Goal: Information Seeking & Learning: Learn about a topic

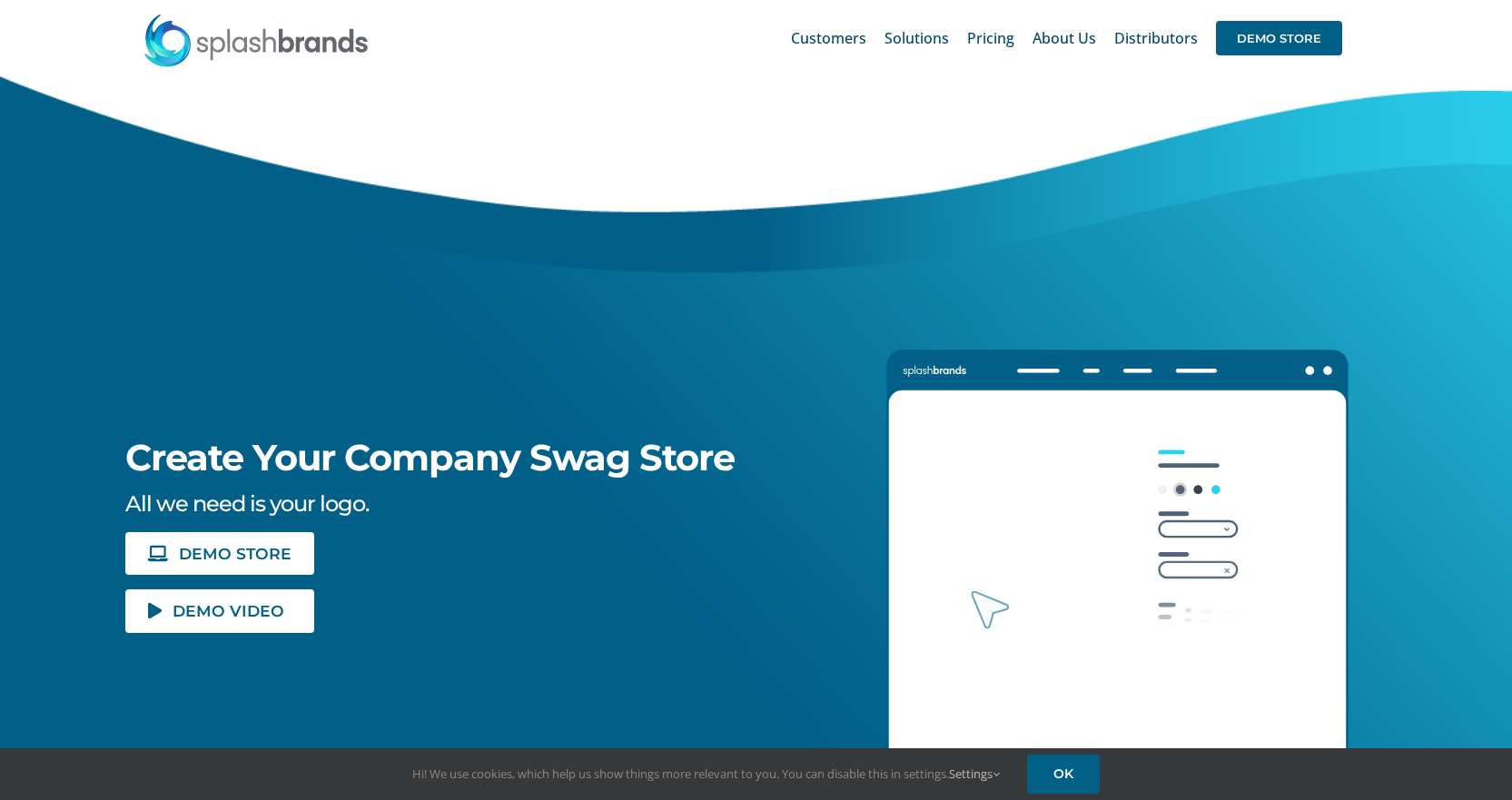
click at [951, 503] on icon "Lottie animation" at bounding box center [1117, 603] width 460 height 426
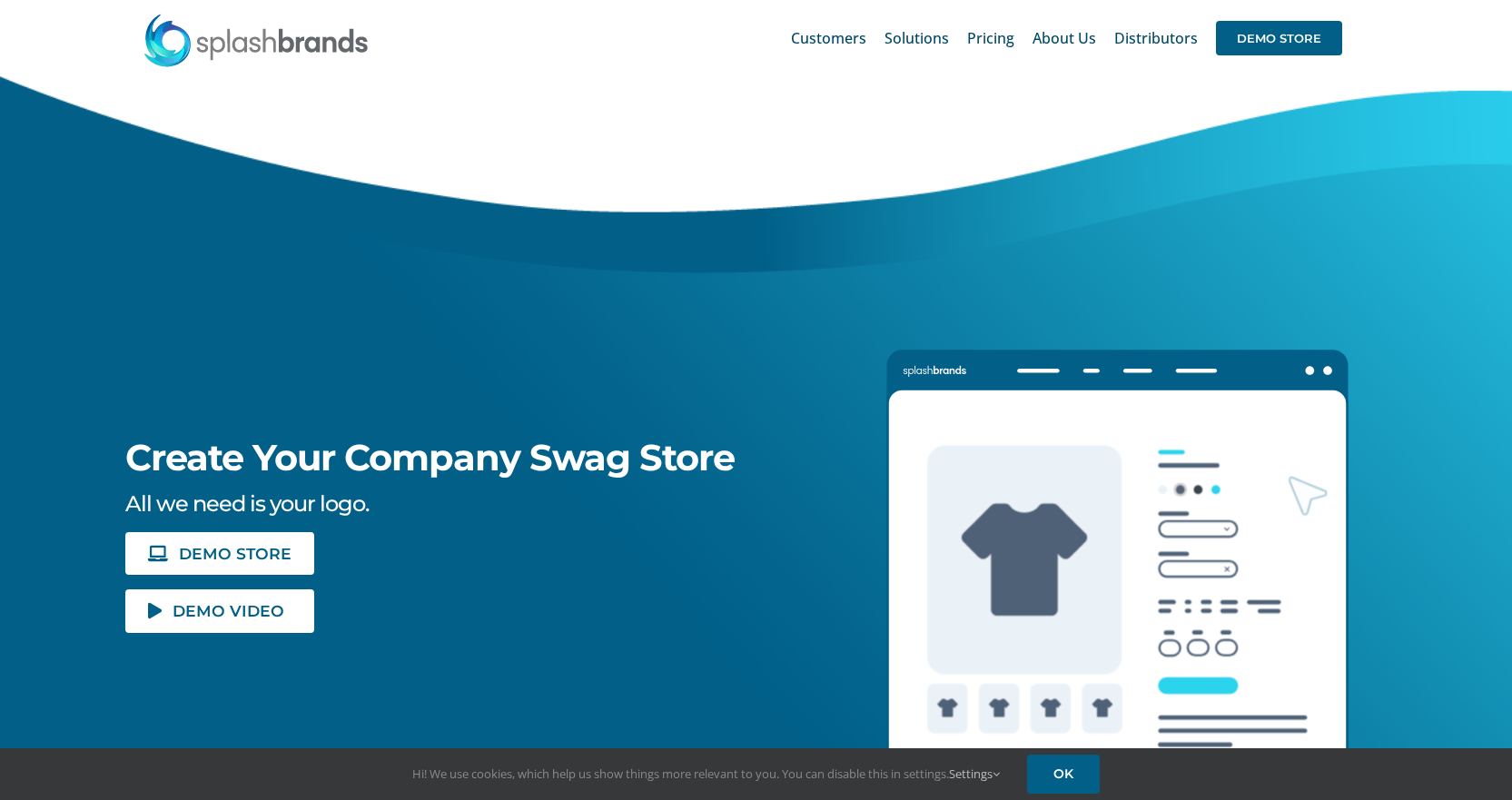
click at [278, 39] on img at bounding box center [256, 39] width 228 height 55
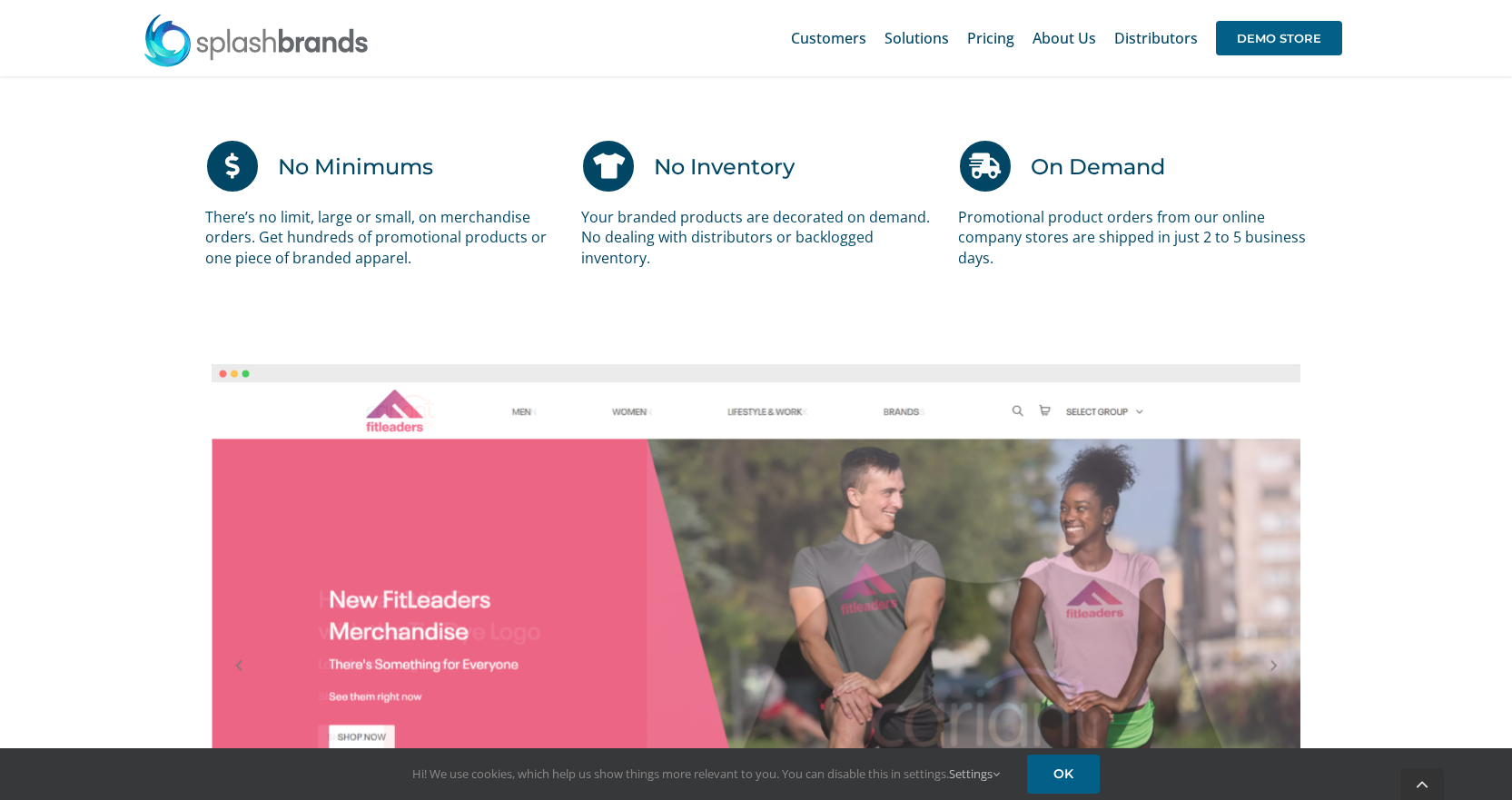
scroll to position [1454, 0]
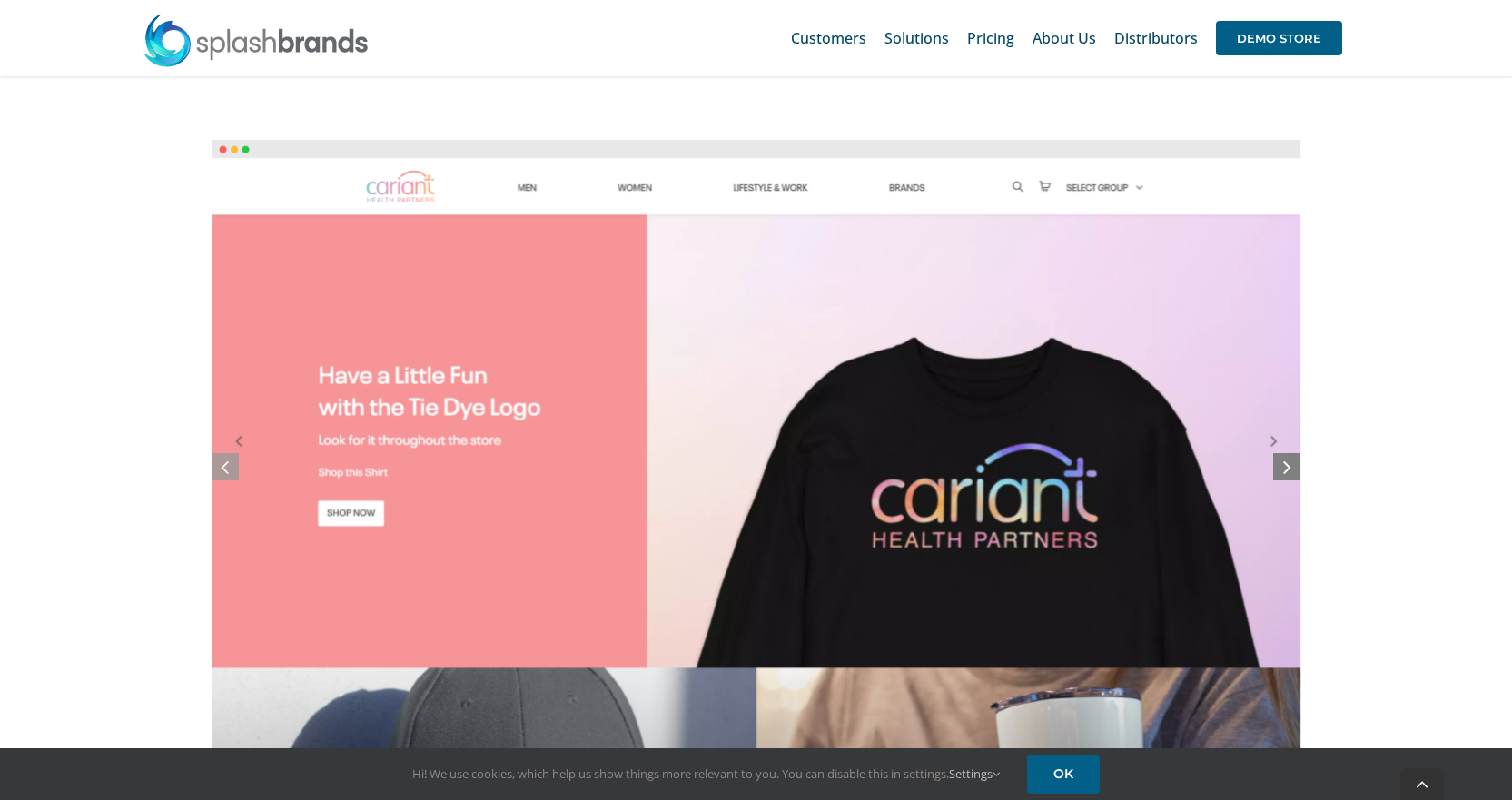
click at [1288, 469] on icon at bounding box center [1287, 467] width 9 height 23
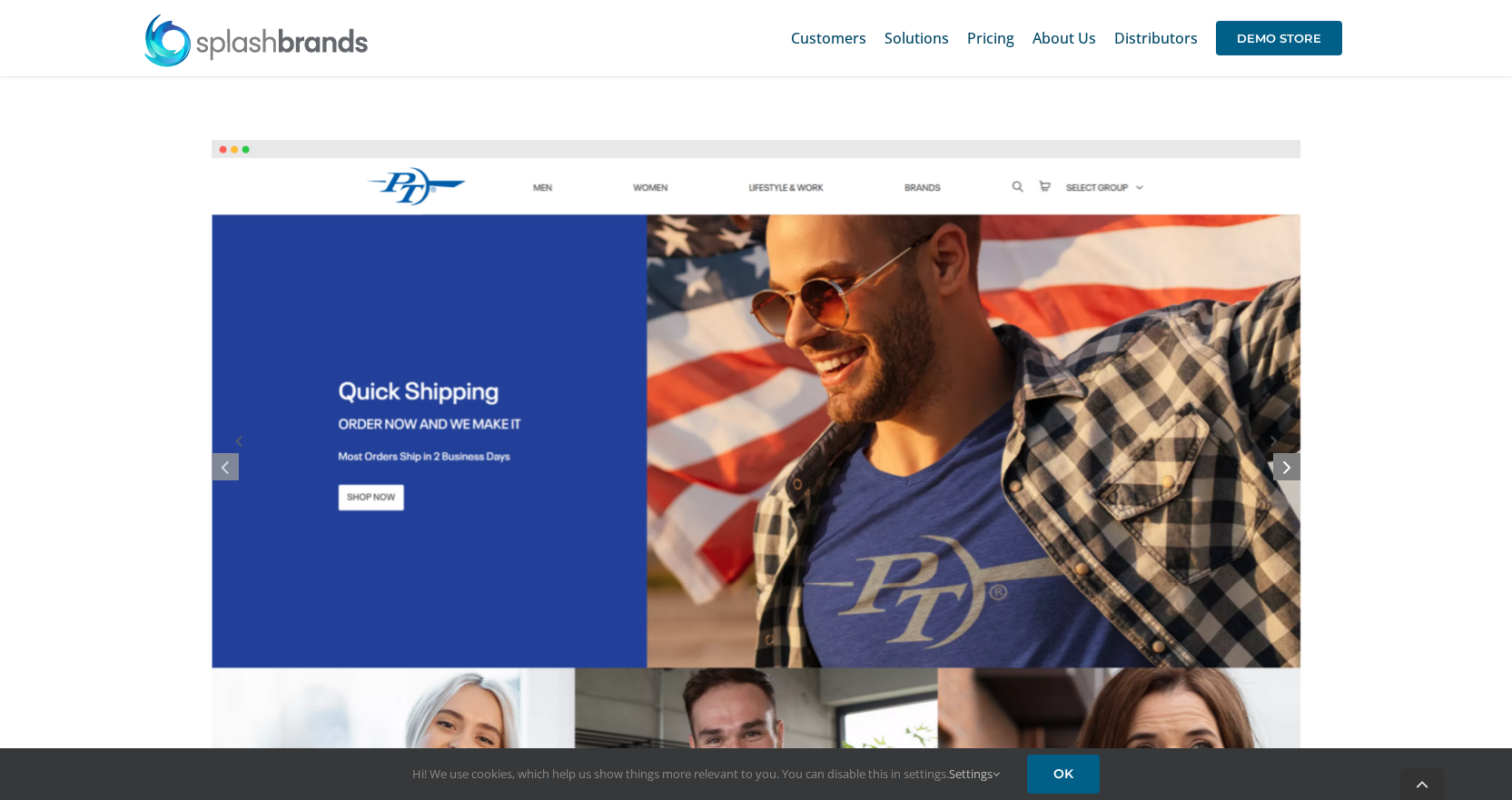
click at [1288, 469] on icon at bounding box center [1287, 467] width 9 height 23
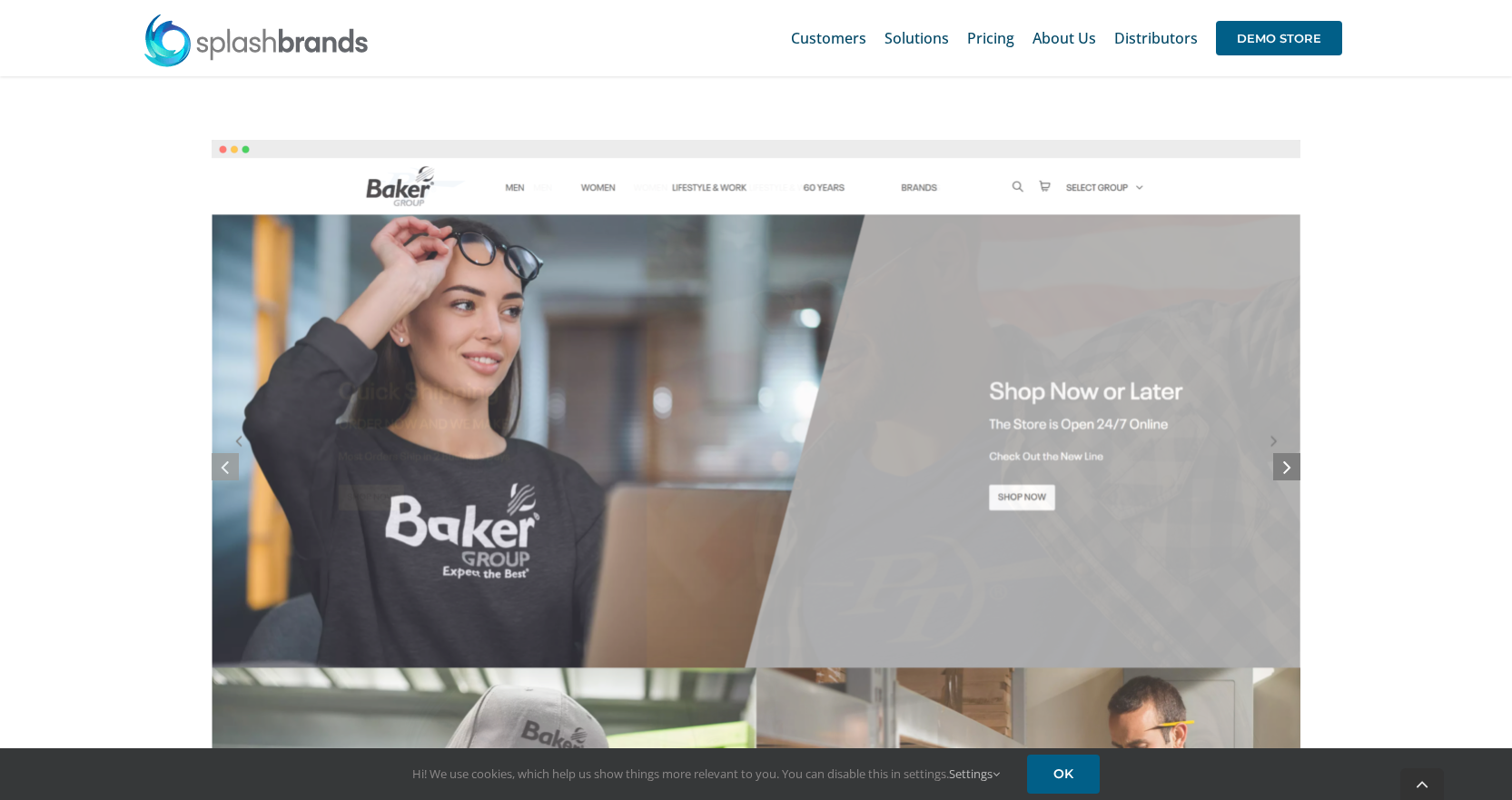
click at [1288, 469] on icon at bounding box center [1287, 467] width 9 height 23
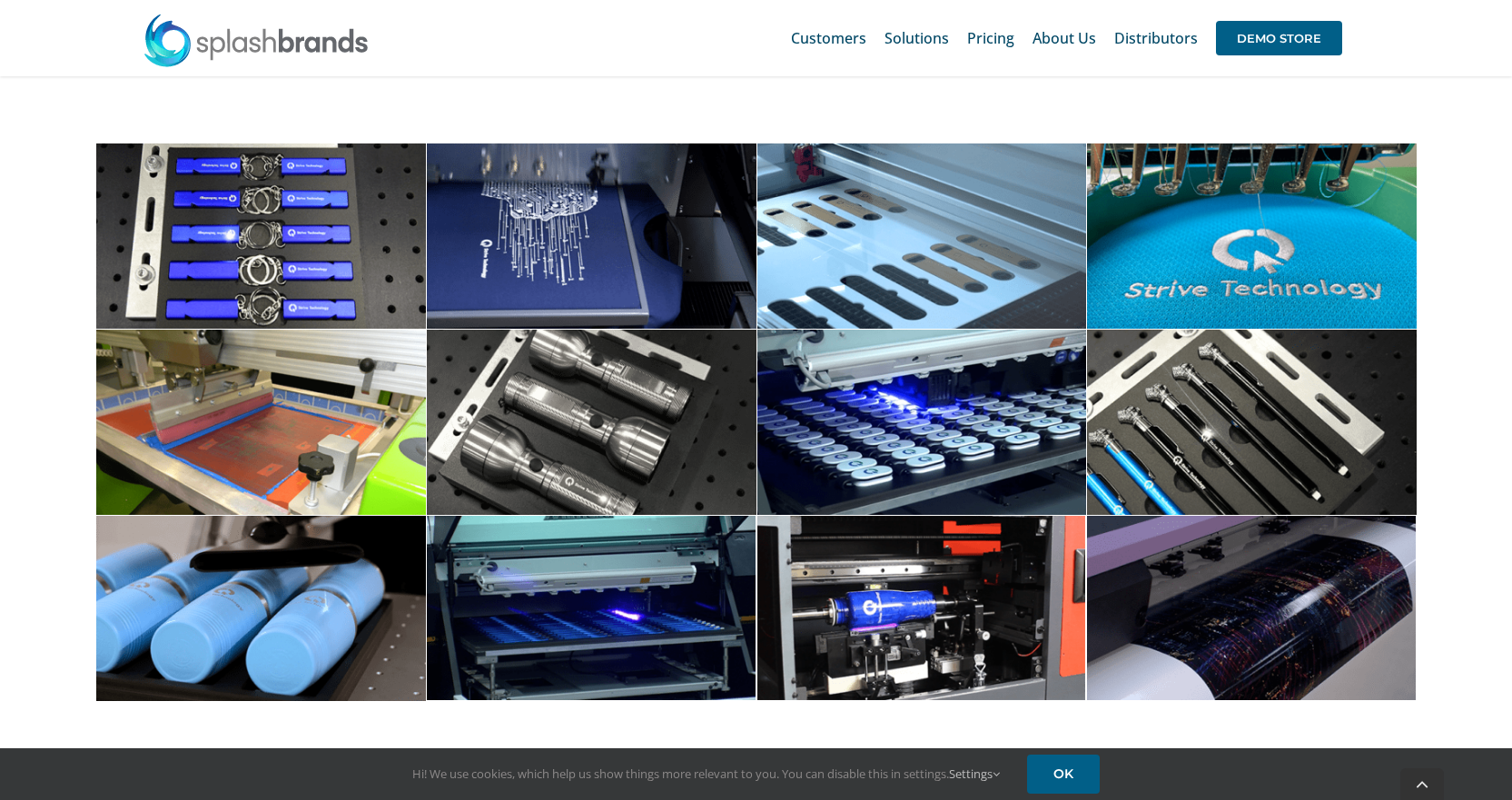
scroll to position [5997, 0]
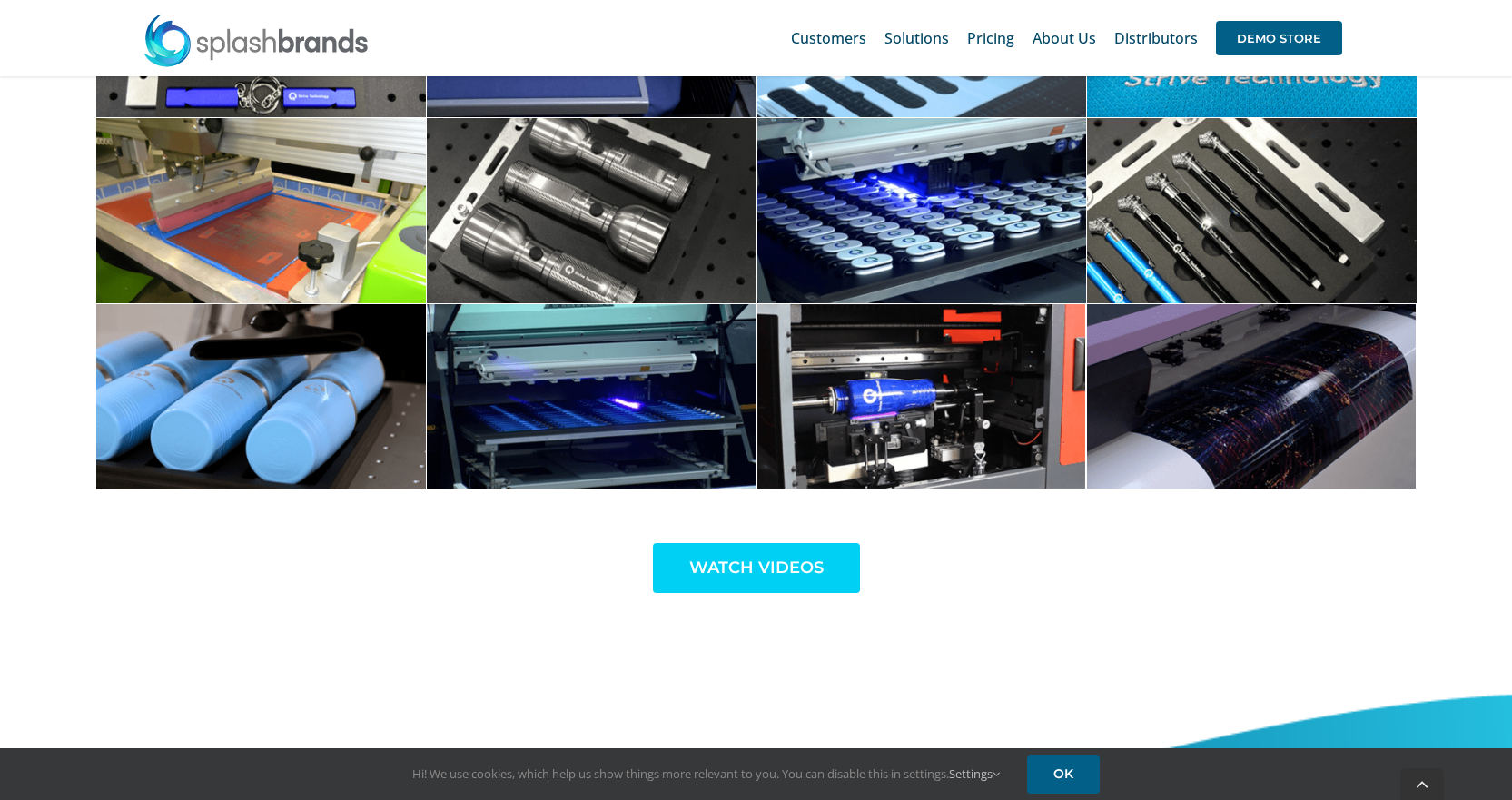
click at [774, 559] on span "WATCH VIDEOS" at bounding box center [756, 569] width 134 height 19
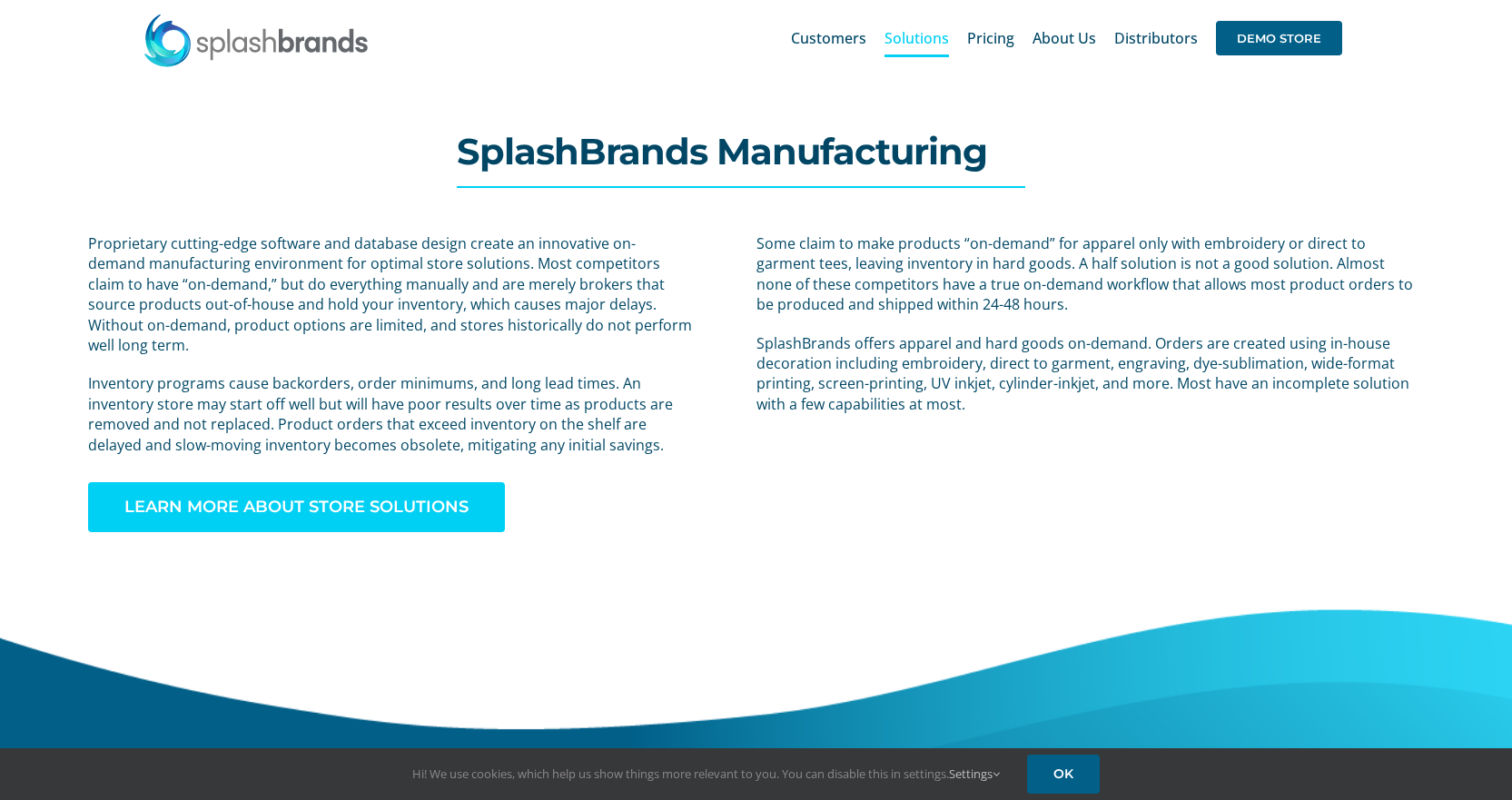
click at [263, 497] on span "LEARN MORE ABOUT STORE SOLUTIONS" at bounding box center [297, 507] width 345 height 19
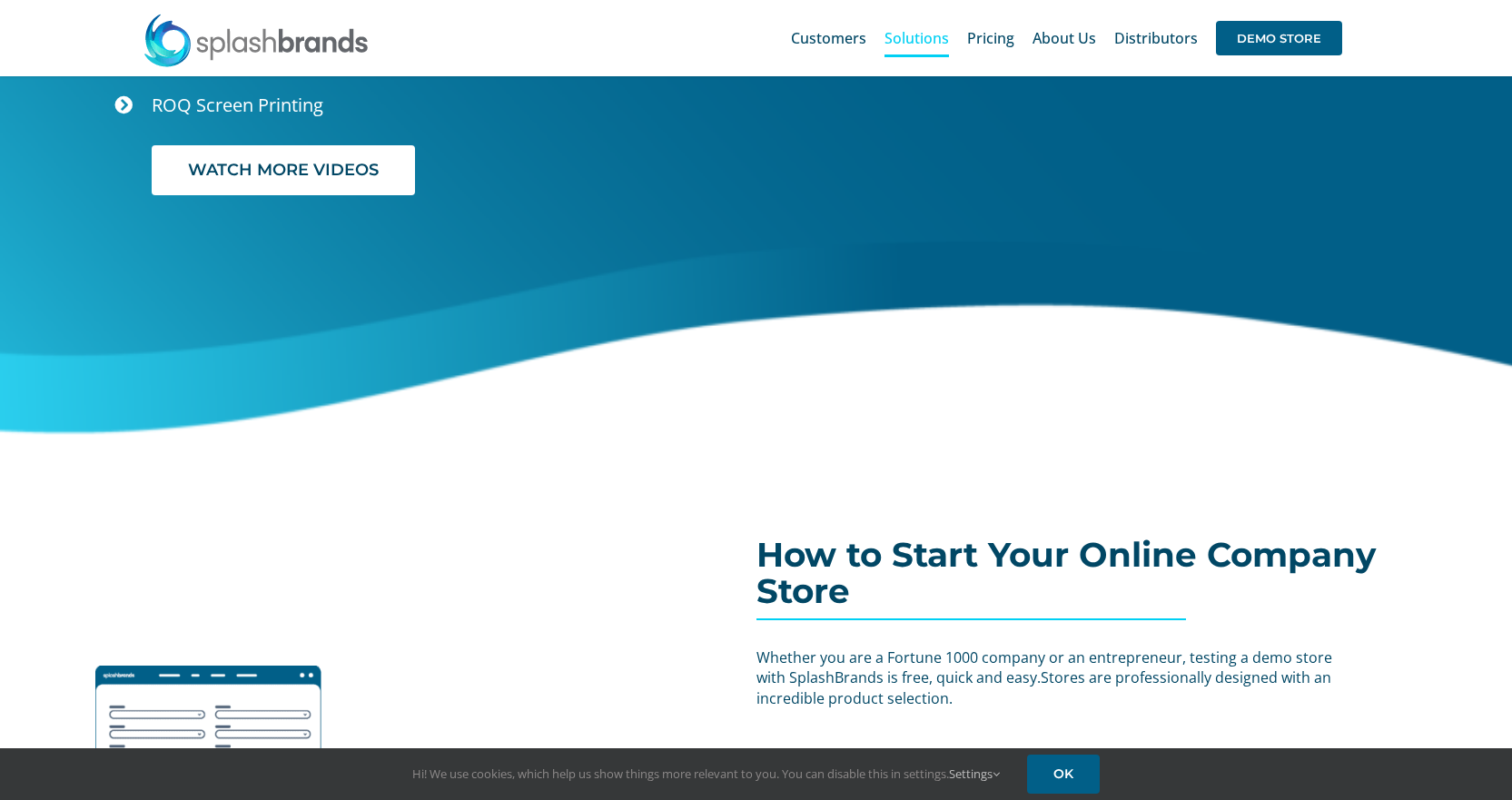
scroll to position [4347, 0]
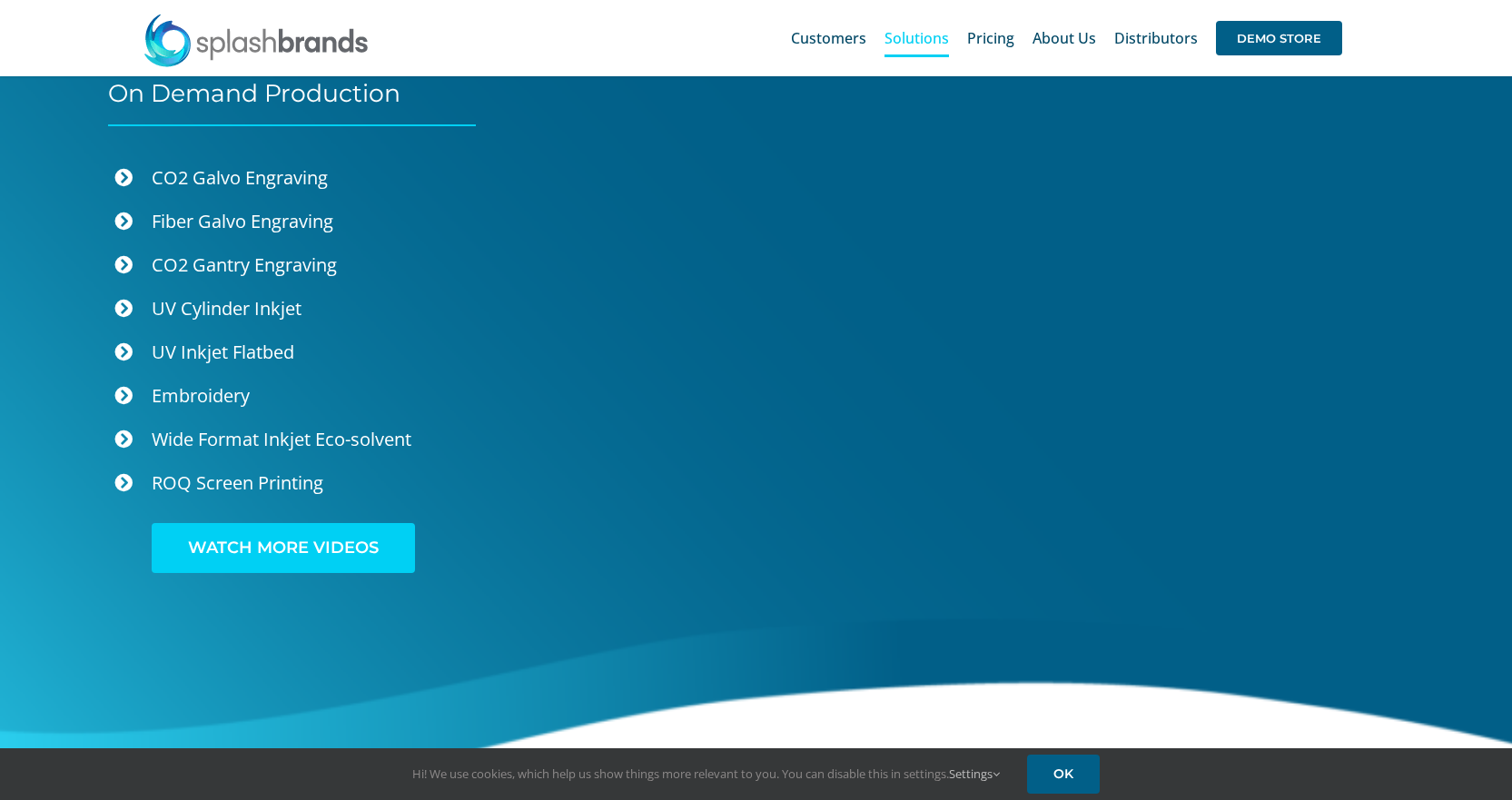
click at [288, 546] on span "WATCH MORE VIDEOS" at bounding box center [283, 548] width 191 height 19
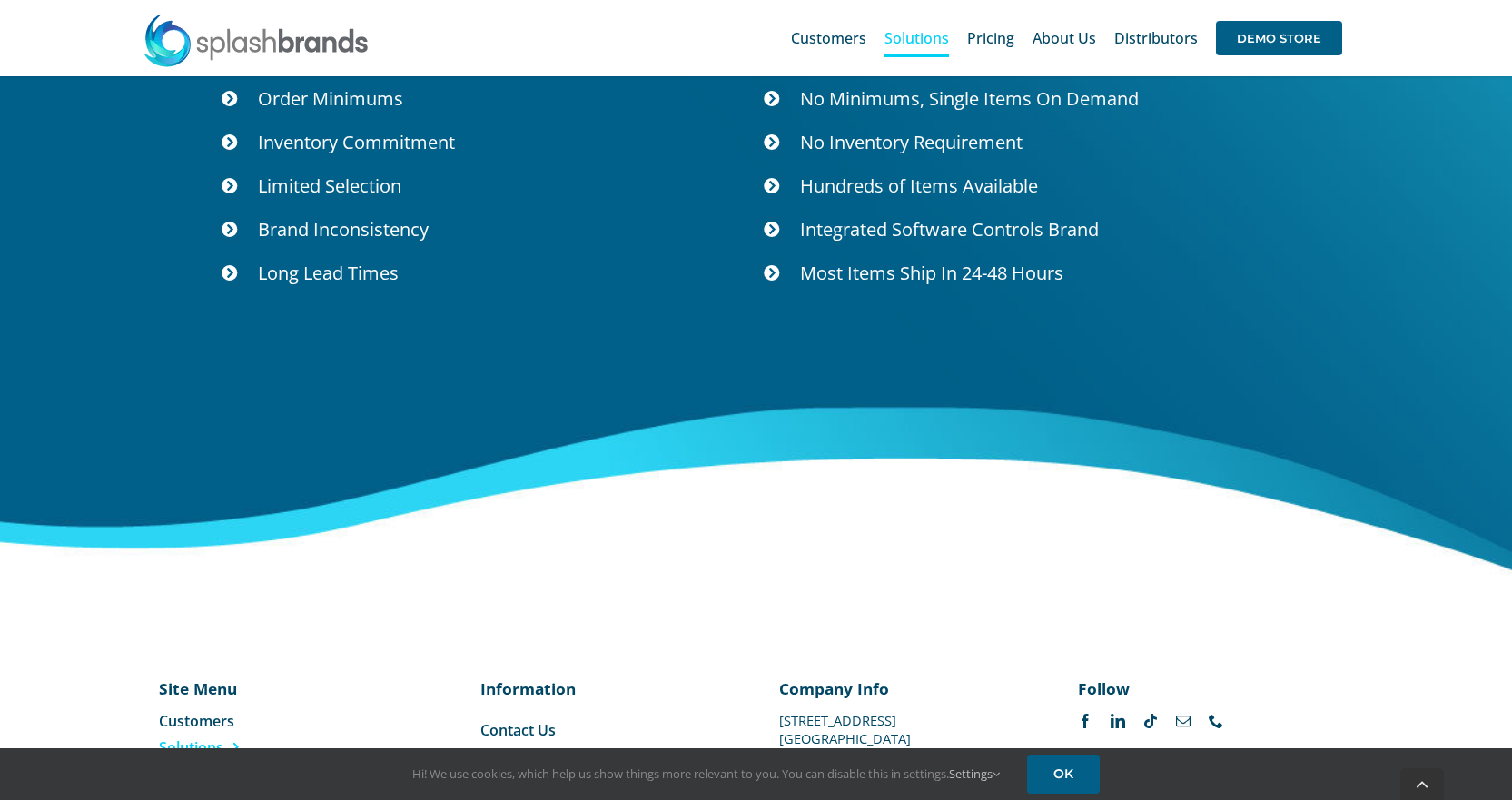
scroll to position [6666, 0]
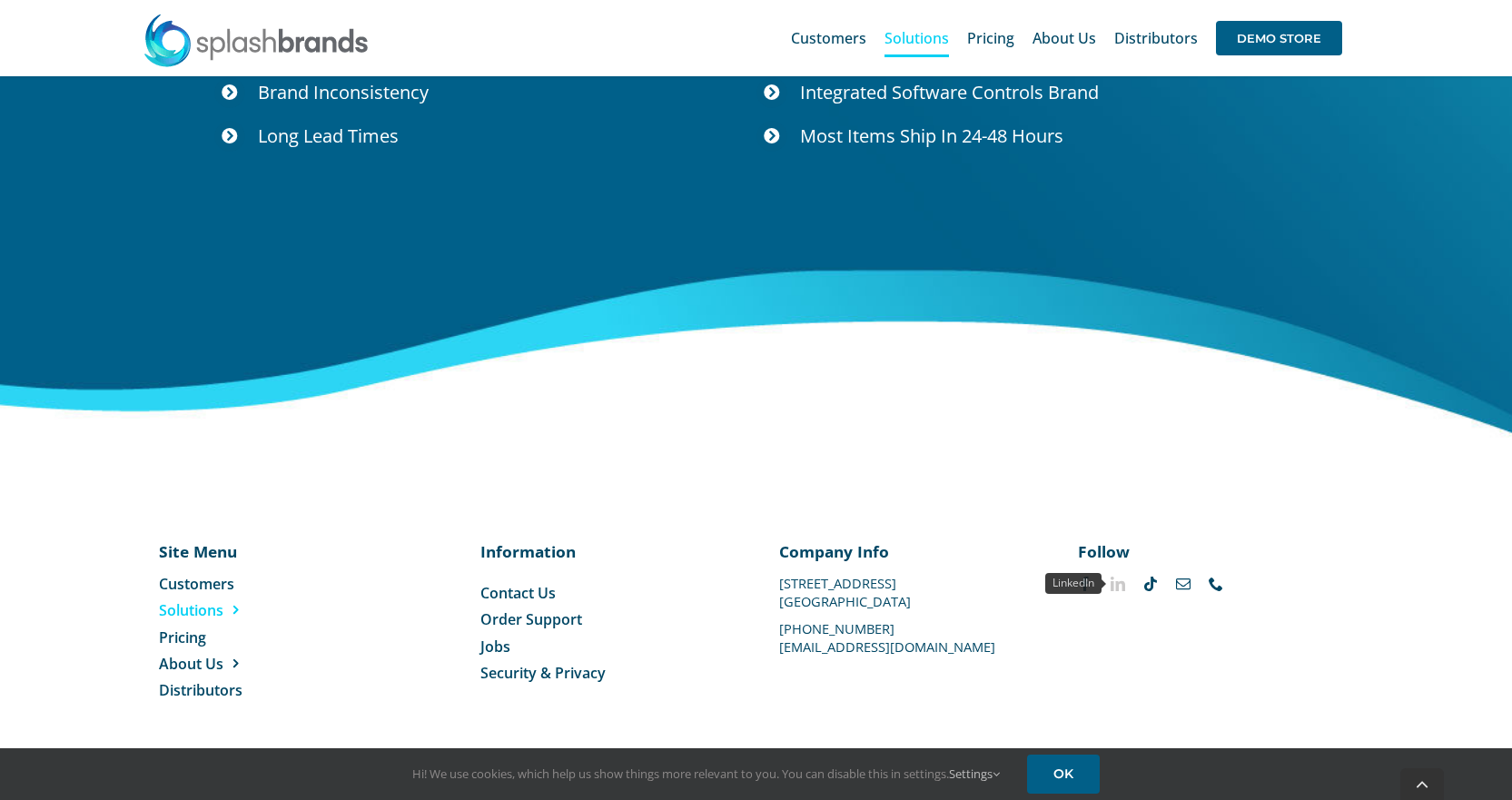
click at [1122, 587] on link "linkedin" at bounding box center [1117, 584] width 14 height 14
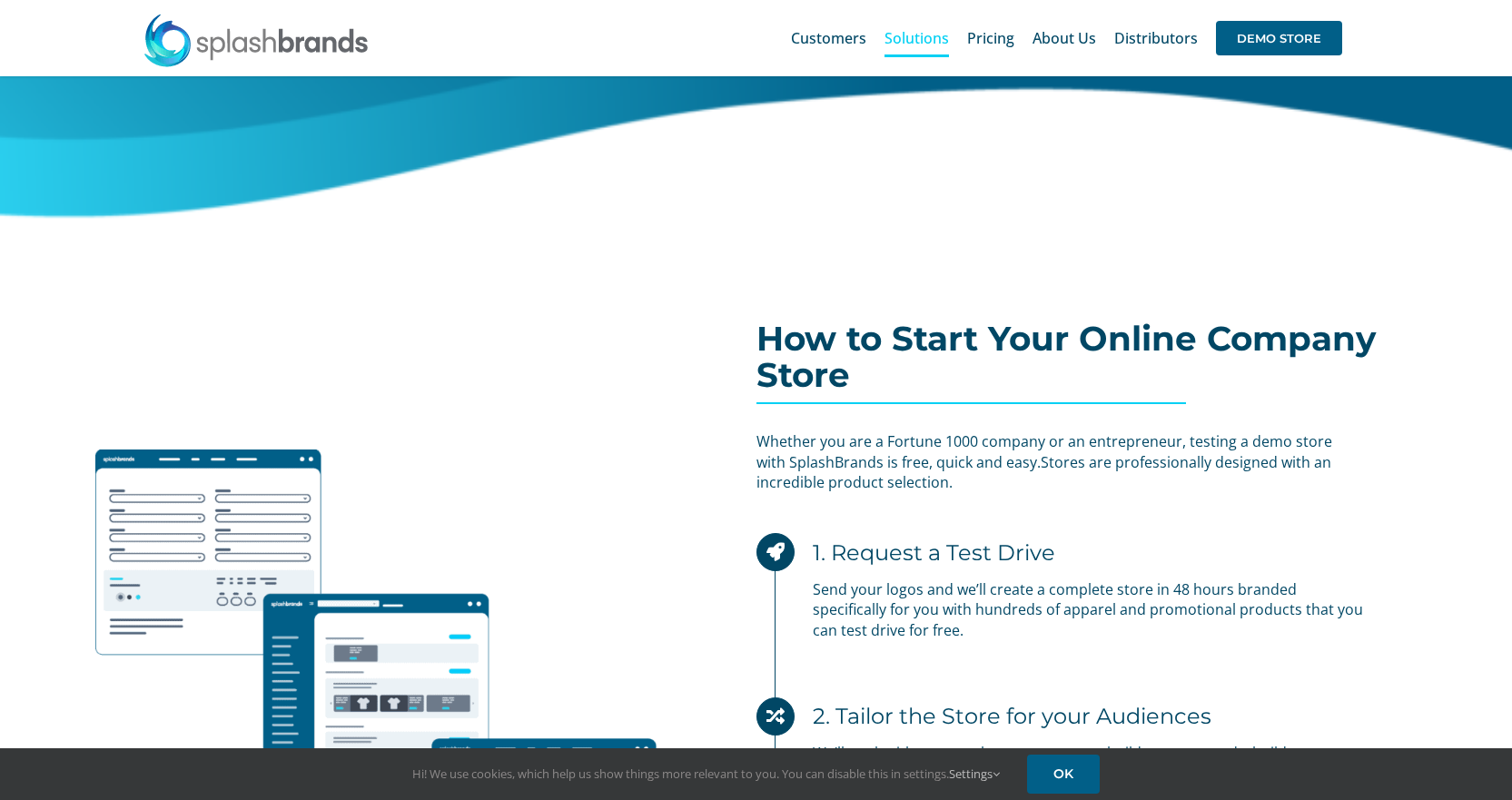
scroll to position [4940, 0]
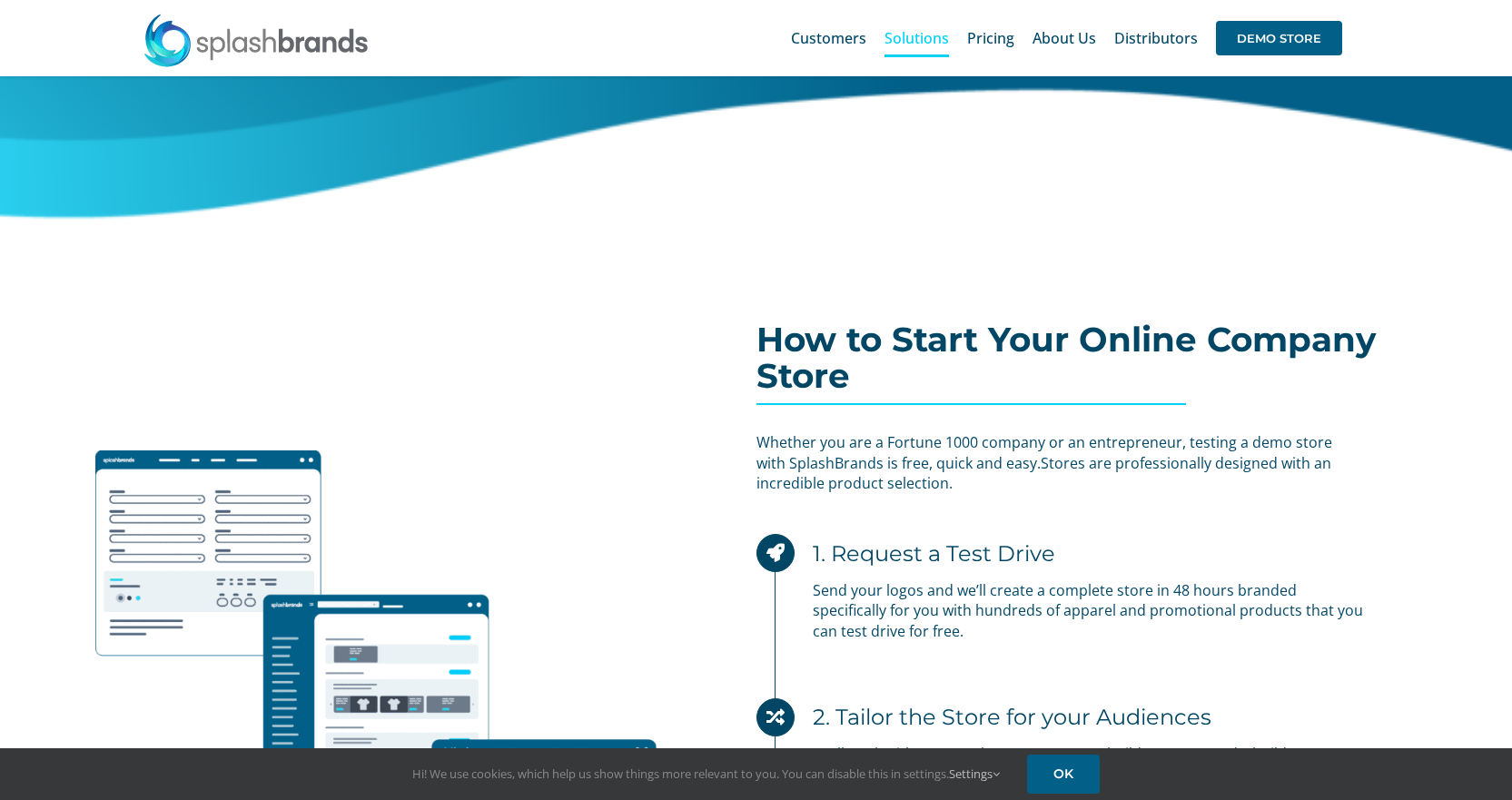
click at [230, 36] on img at bounding box center [256, 39] width 228 height 55
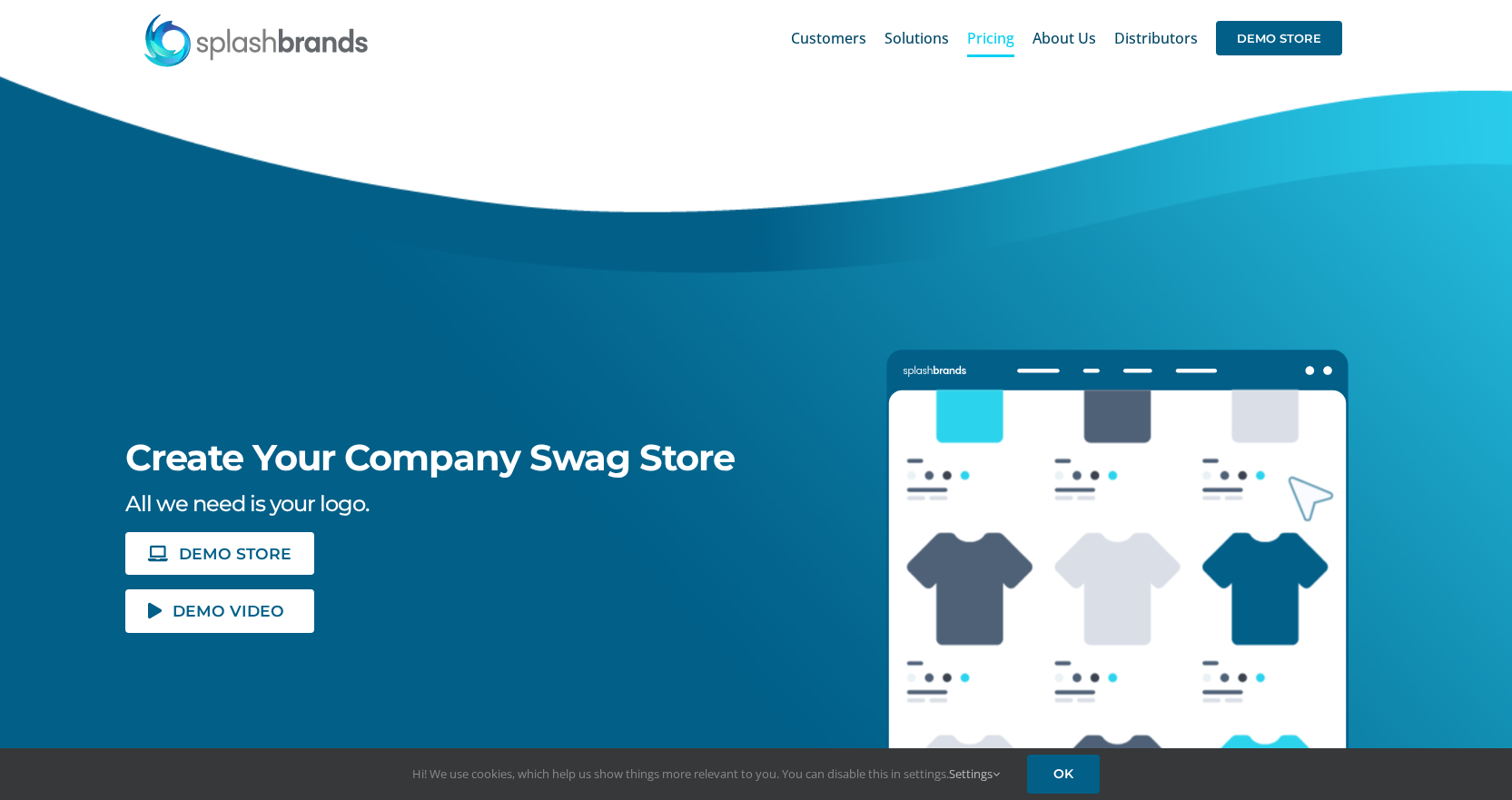
click at [993, 38] on span "Pricing" at bounding box center [991, 37] width 47 height 14
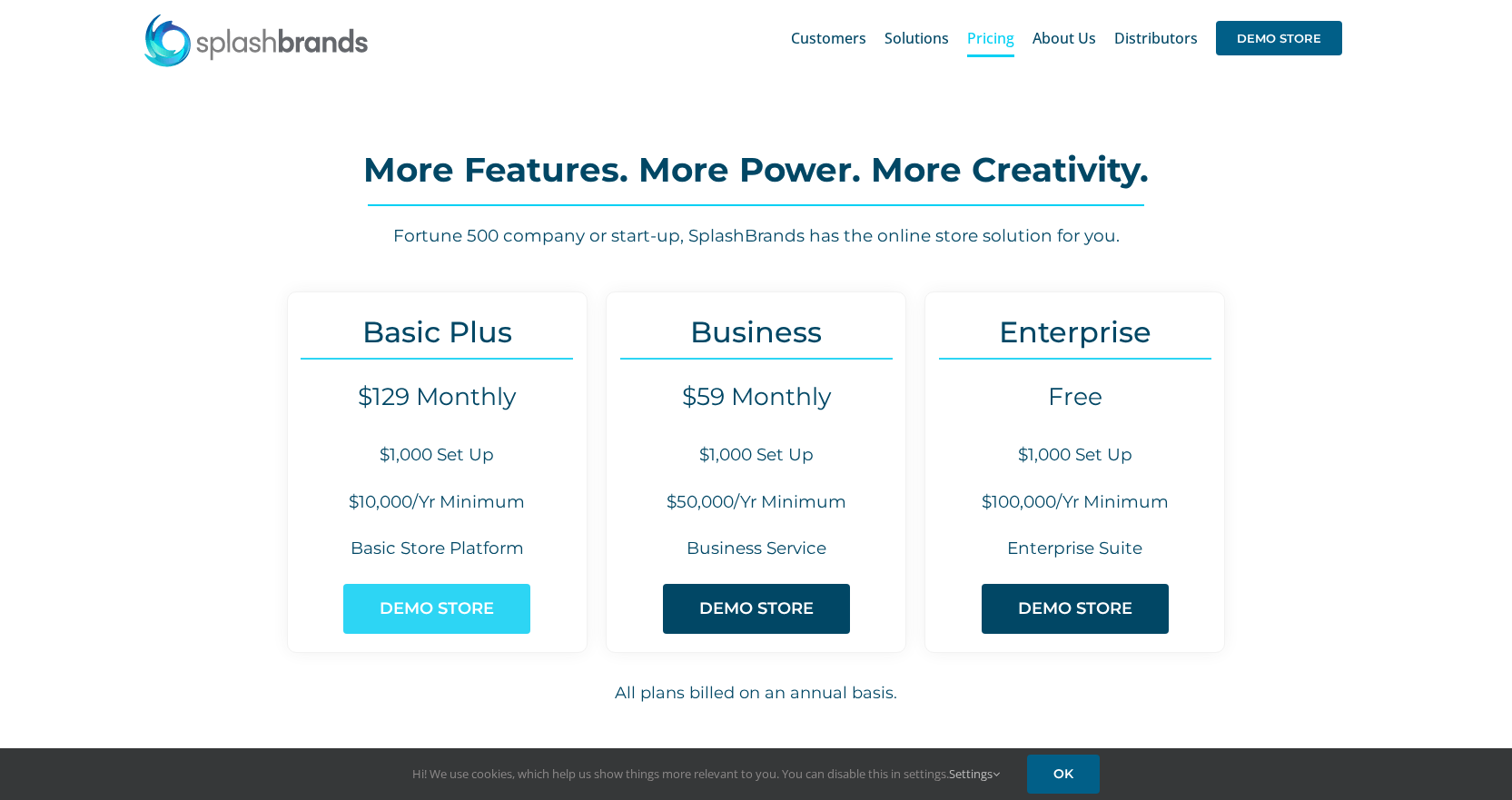
click at [445, 615] on span "DEMO STORE" at bounding box center [436, 609] width 114 height 19
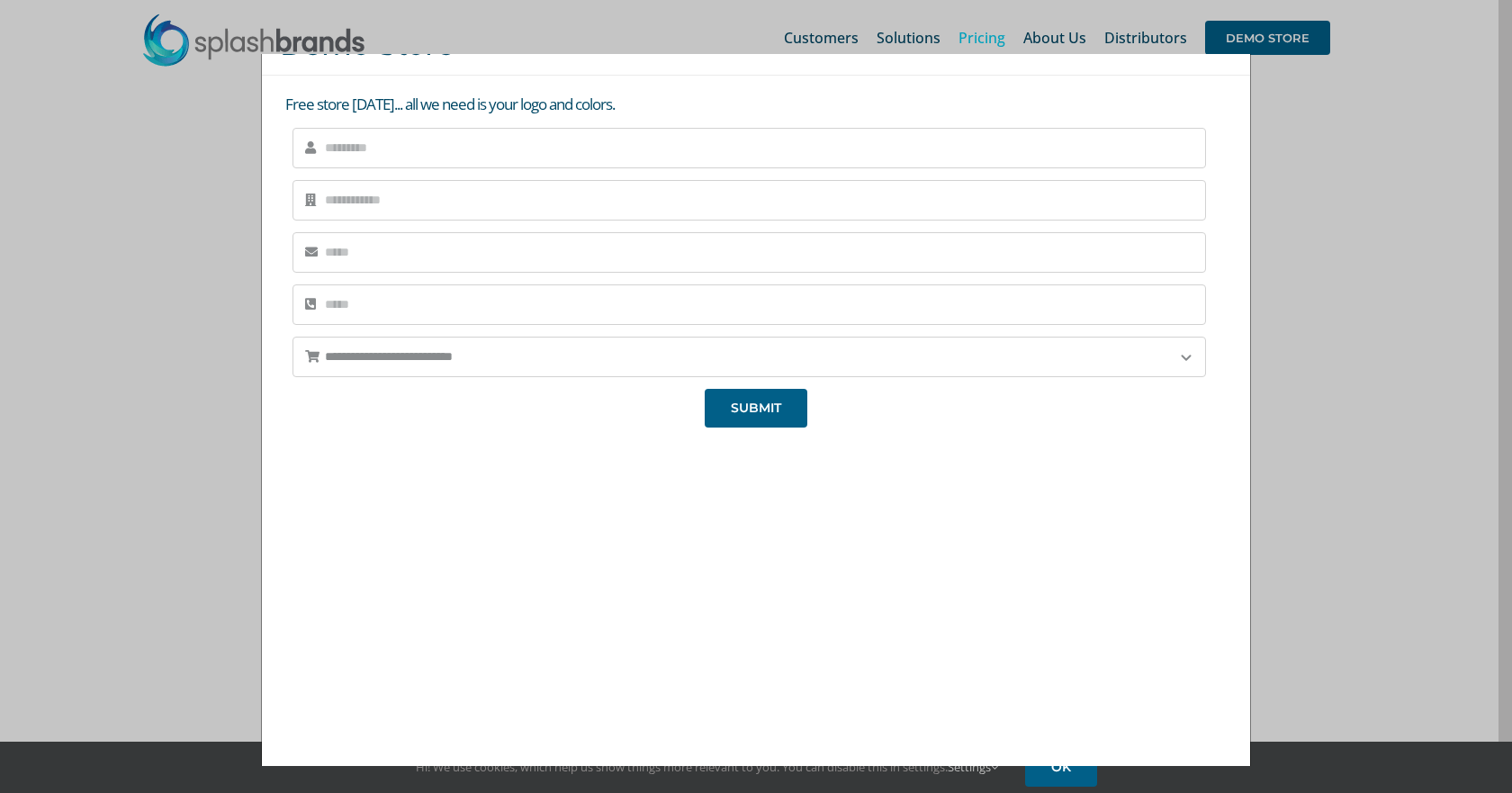
scroll to position [60, 0]
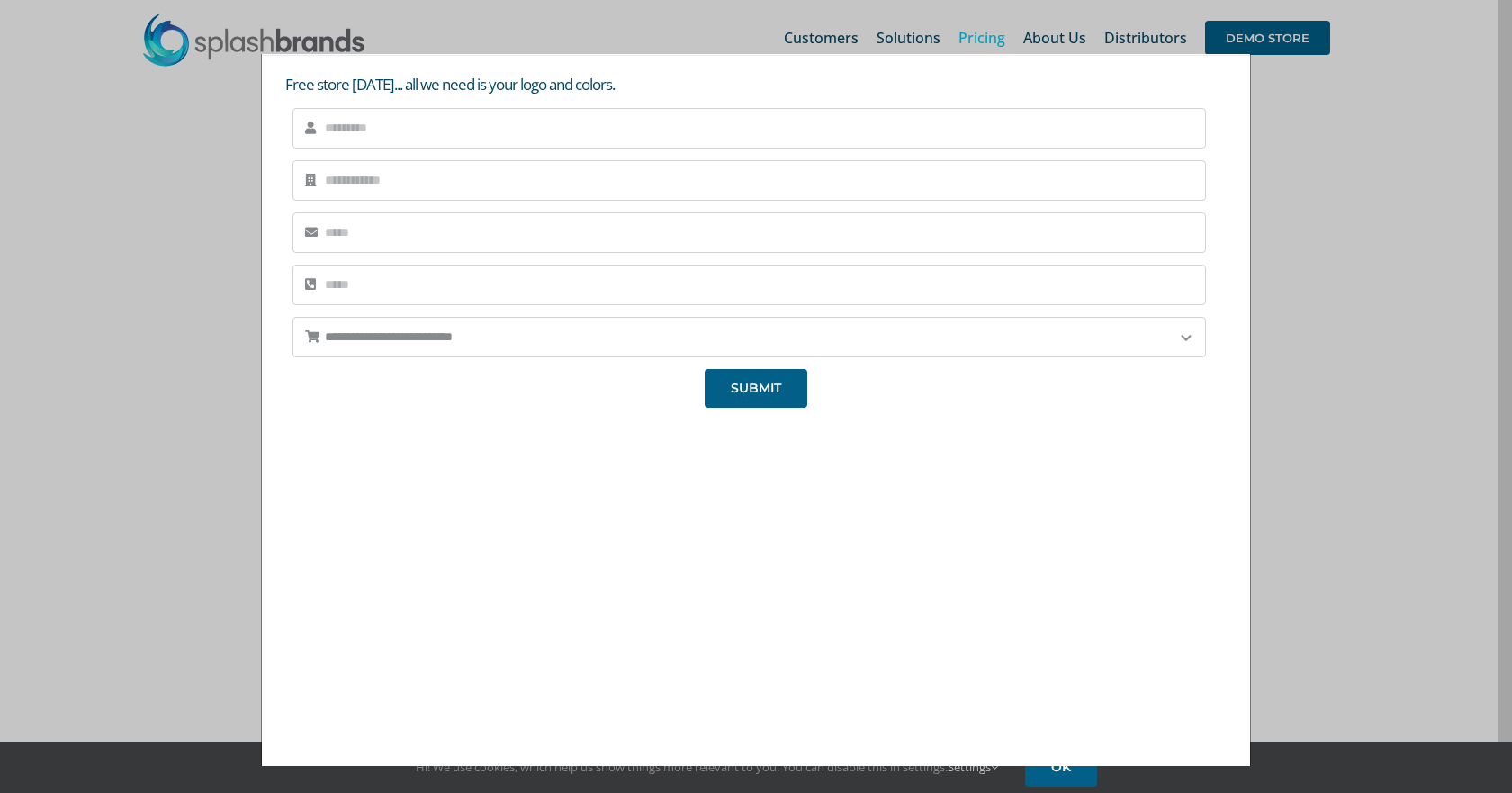
click at [1125, 536] on div "We're super excited to hear from you! We'll be reaching out very soon, so we ca…" at bounding box center [756, 585] width 952 height 340
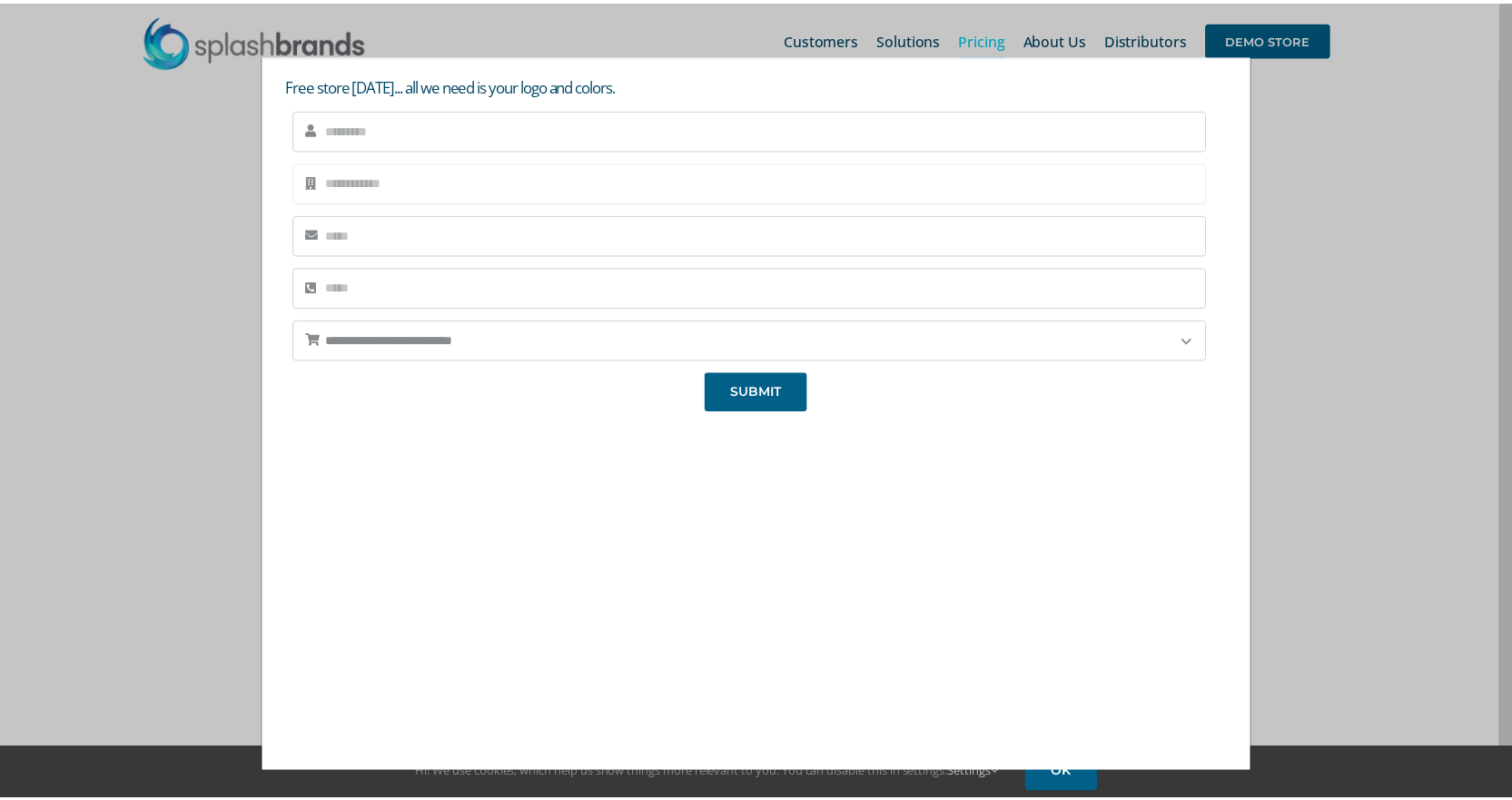
scroll to position [0, 0]
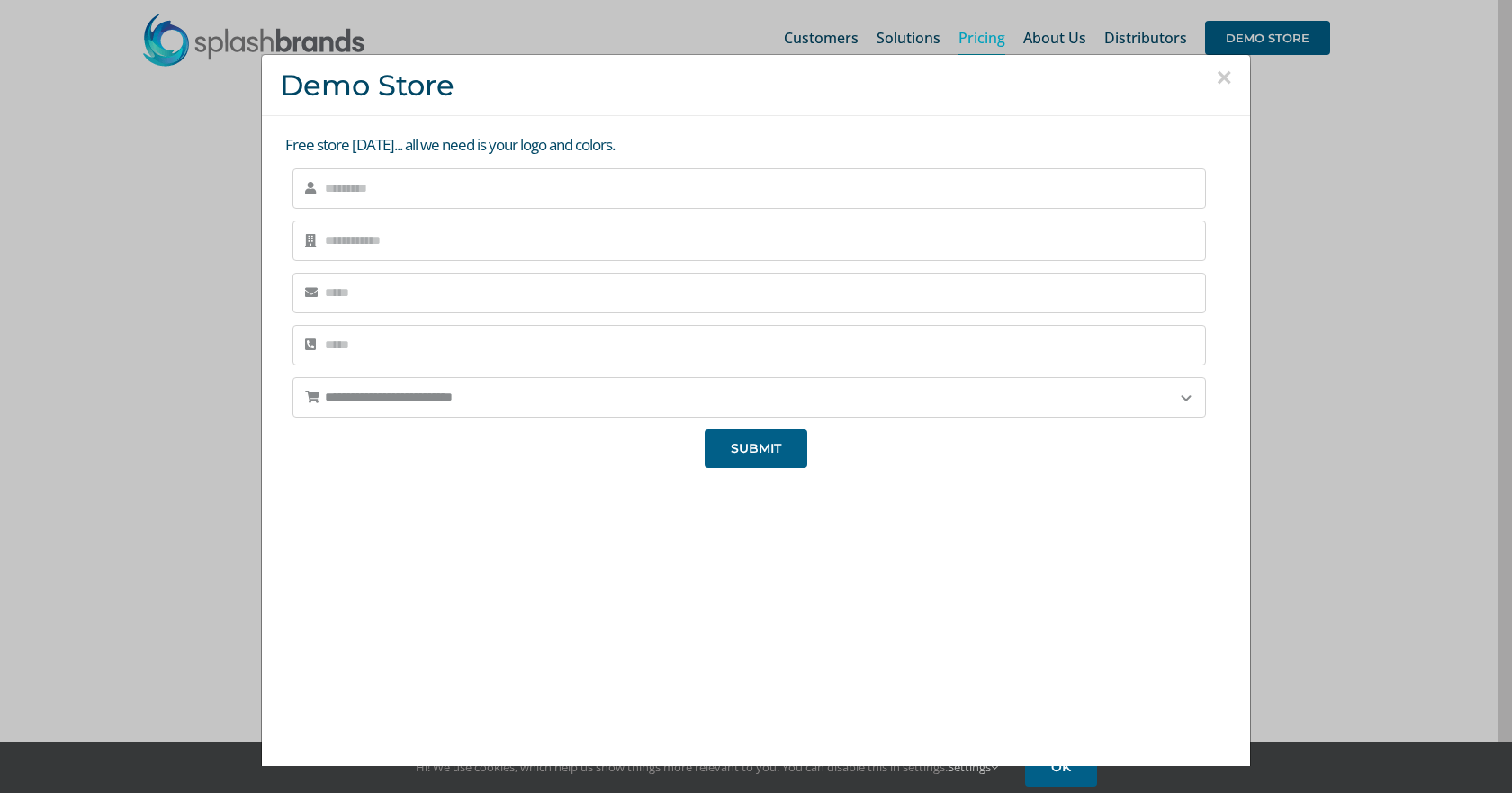
click at [1216, 78] on button "×" at bounding box center [1224, 77] width 16 height 27
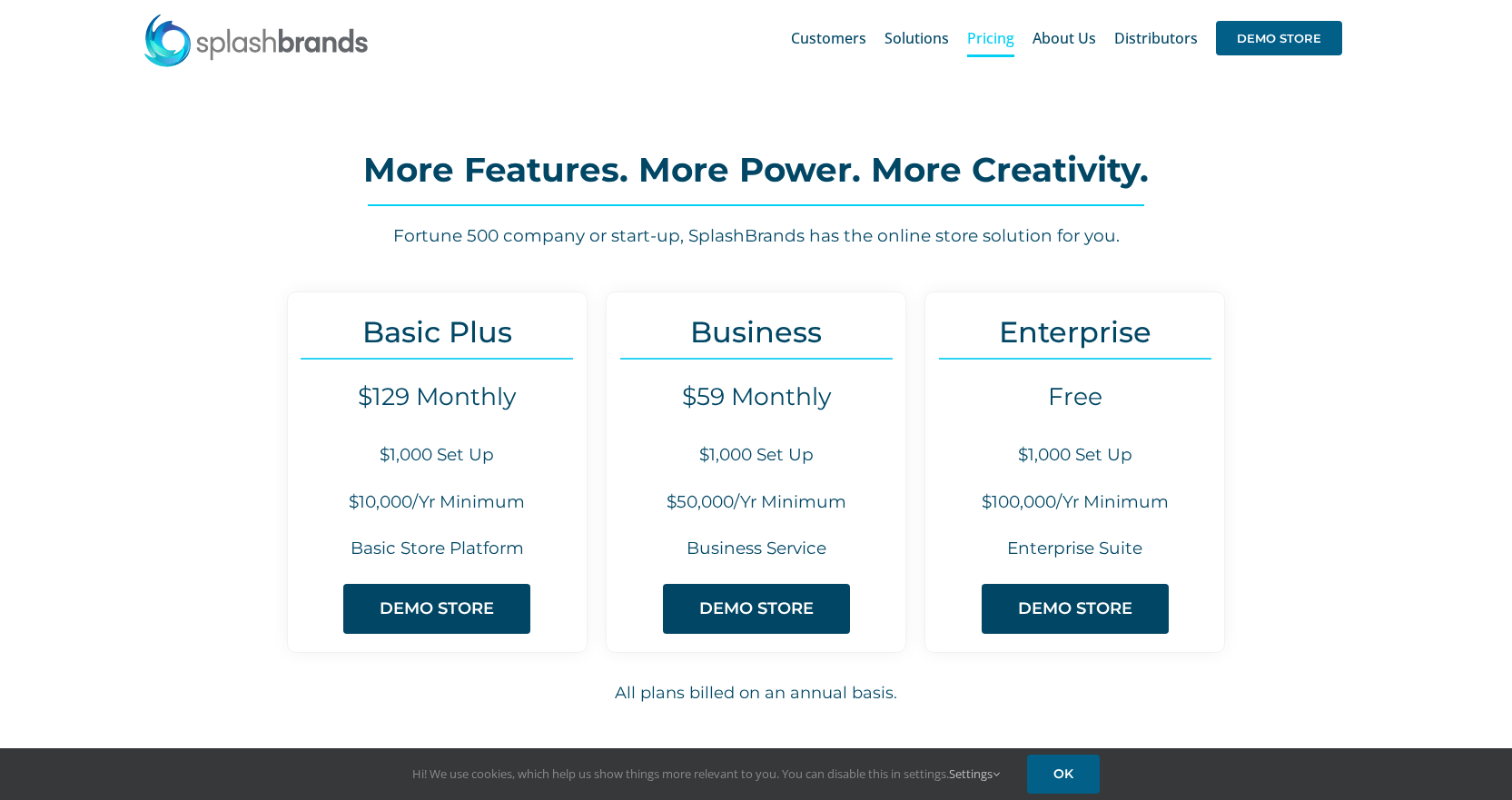
click at [261, 42] on img at bounding box center [256, 39] width 228 height 55
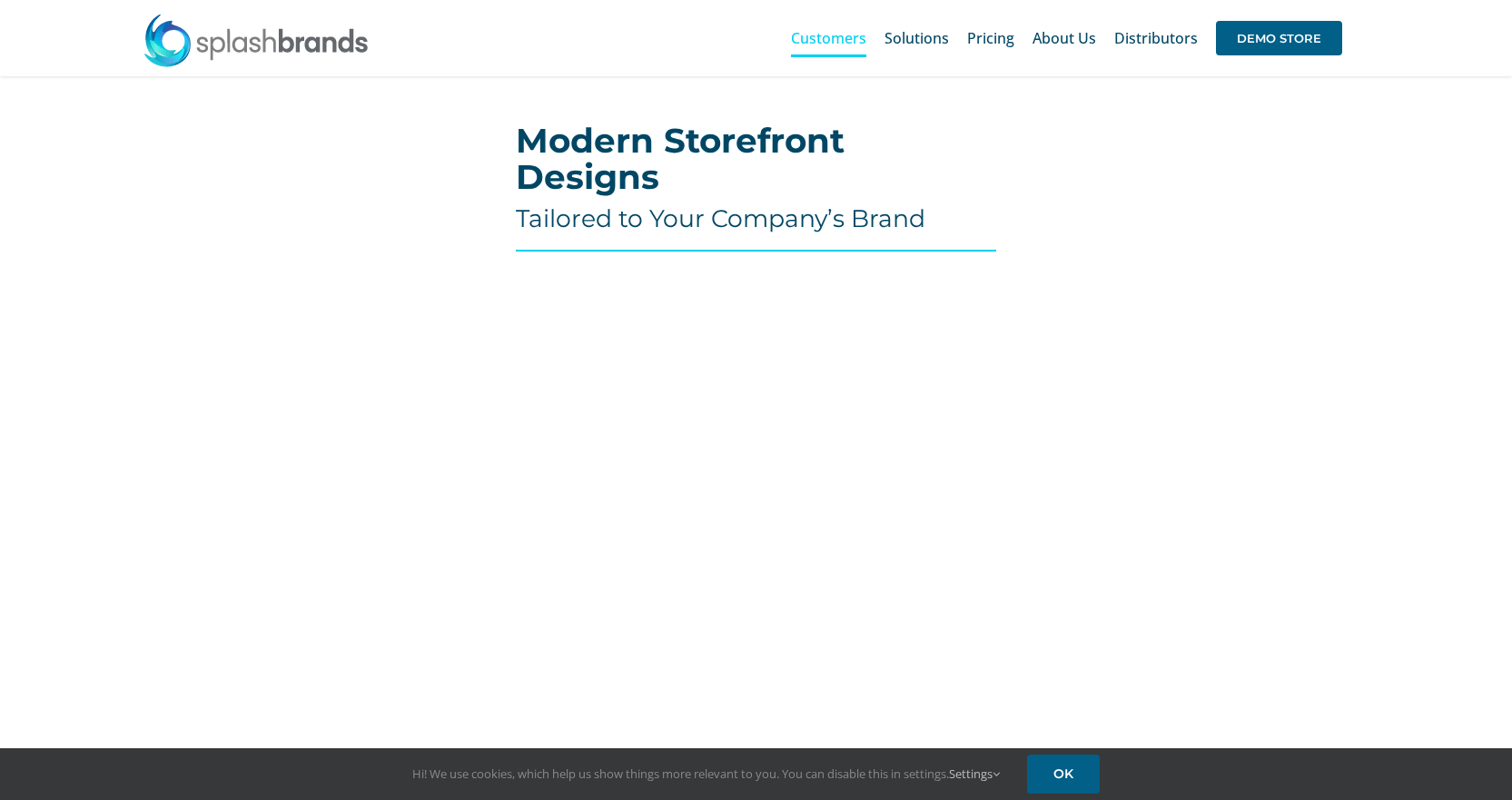
scroll to position [636, 0]
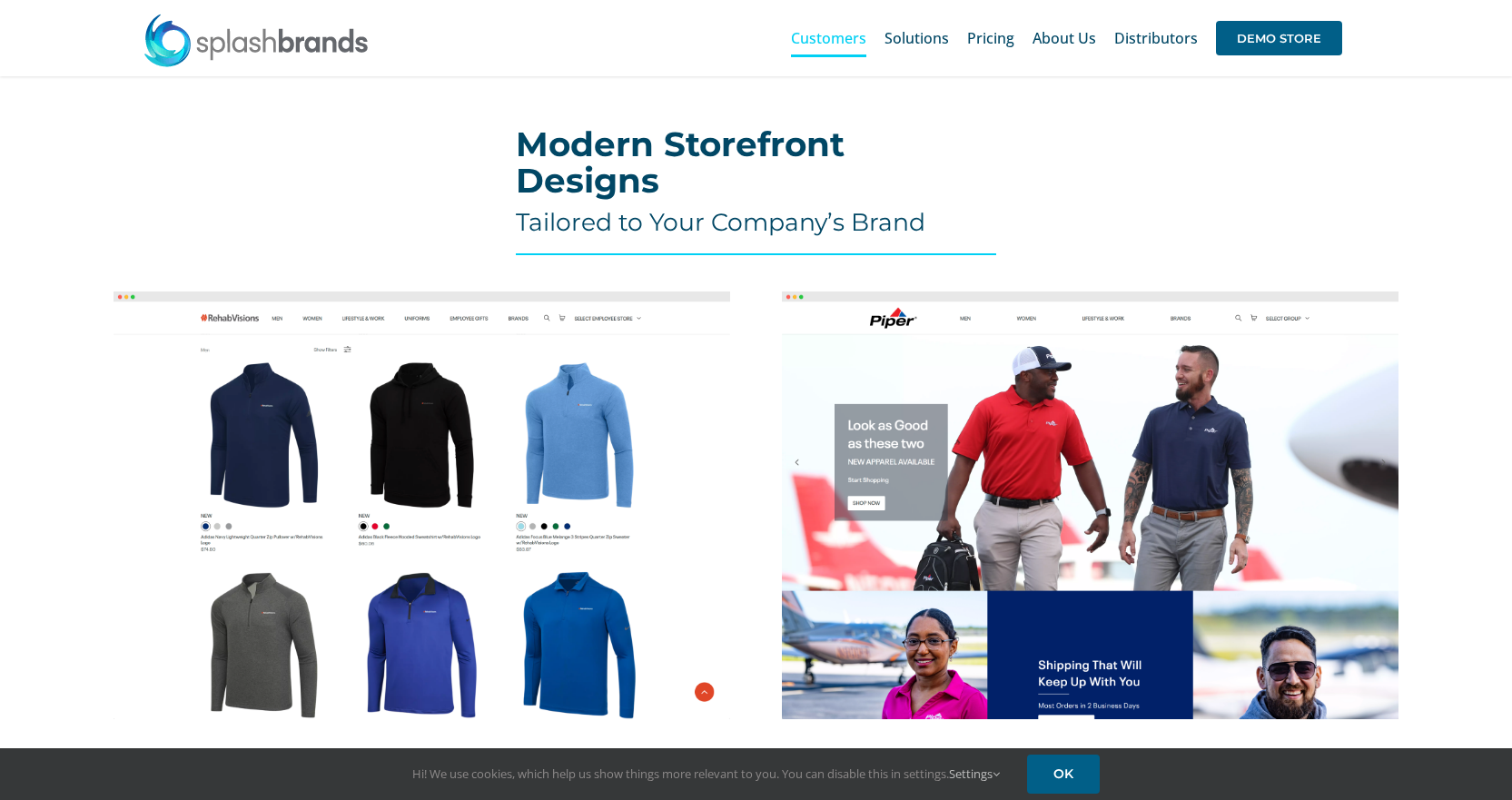
click at [497, 517] on img at bounding box center [421, 506] width 616 height 428
